Goal: Navigation & Orientation: Go to known website

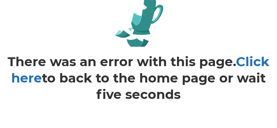
click at [249, 63] on link "Click here" at bounding box center [140, 70] width 258 height 32
